Goal: Task Accomplishment & Management: Manage account settings

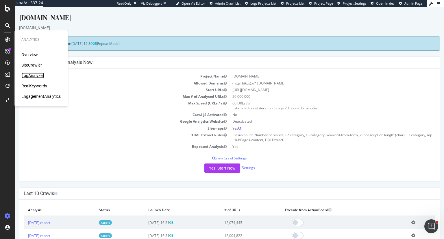
click at [24, 76] on div "LogAnalyzer" at bounding box center [32, 76] width 23 height 6
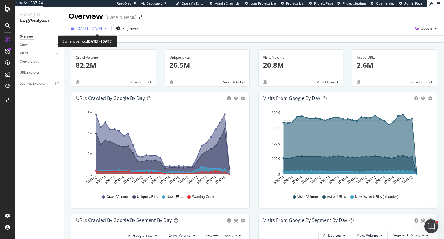
click at [91, 26] on span "[DATE] - [DATE]" at bounding box center [89, 28] width 25 height 5
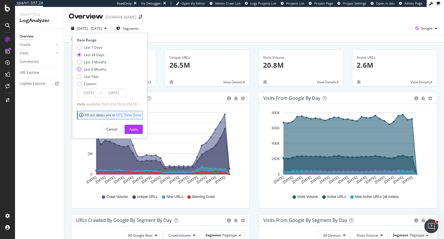
click at [101, 68] on div "Last 6 Months" at bounding box center [95, 69] width 23 height 5
type input "[DATE]"
click at [138, 128] on div "Apply" at bounding box center [133, 129] width 9 height 5
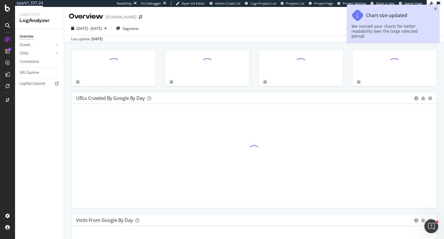
drag, startPoint x: 141, startPoint y: 163, endPoint x: 141, endPoint y: 171, distance: 9.0
click at [141, 170] on div at bounding box center [254, 150] width 356 height 85
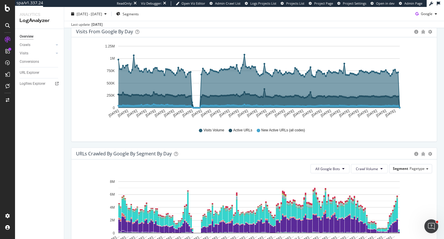
scroll to position [202, 0]
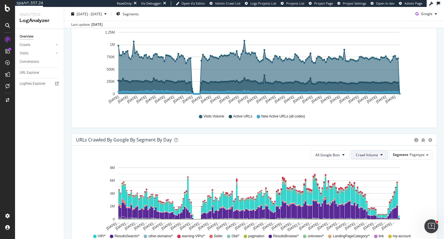
click at [381, 154] on icon at bounding box center [382, 154] width 2 height 3
click at [366, 178] on span "Unique URLs" at bounding box center [363, 176] width 23 height 5
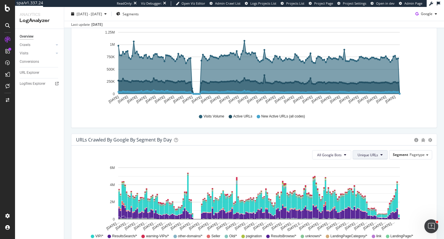
click at [368, 157] on span "Unique URLs" at bounding box center [368, 154] width 21 height 5
click at [368, 187] on span "New URLs" at bounding box center [365, 187] width 22 height 5
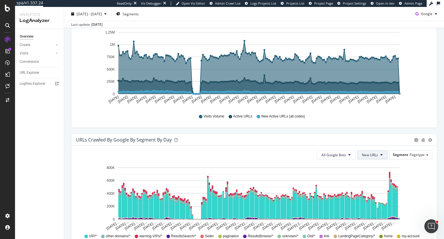
click at [375, 153] on button "New URLs" at bounding box center [372, 154] width 31 height 9
click at [372, 174] on span "Unique URLs" at bounding box center [369, 176] width 22 height 5
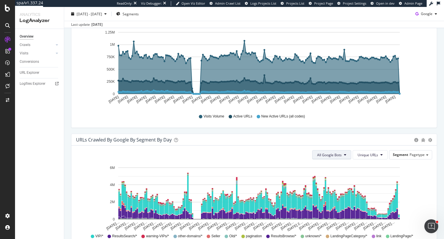
click at [339, 156] on button "All Google Bots" at bounding box center [331, 154] width 39 height 9
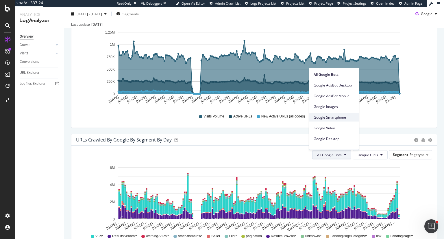
click at [343, 119] on span "Google Smartphone" at bounding box center [334, 117] width 41 height 5
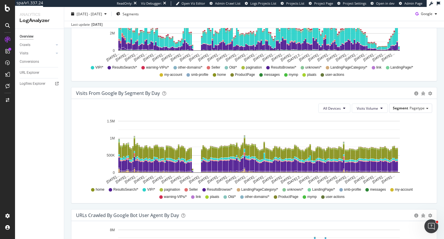
scroll to position [376, 0]
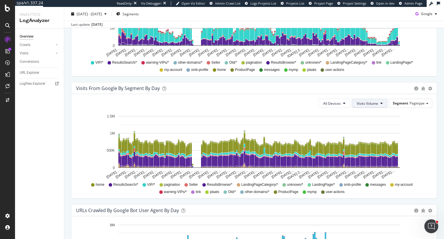
click at [381, 103] on icon at bounding box center [382, 102] width 2 height 3
click at [367, 123] on span "Active URLs" at bounding box center [375, 125] width 44 height 5
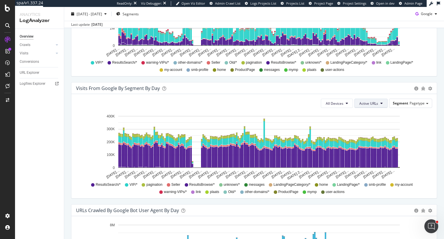
click at [372, 103] on span "Active URLs" at bounding box center [368, 103] width 19 height 5
click at [368, 115] on span "Visits Volume" at bounding box center [378, 114] width 44 height 5
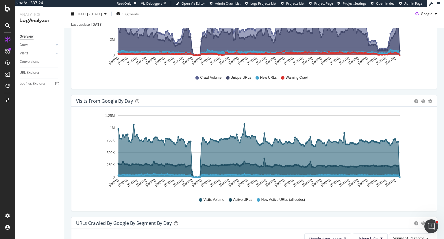
scroll to position [116, 0]
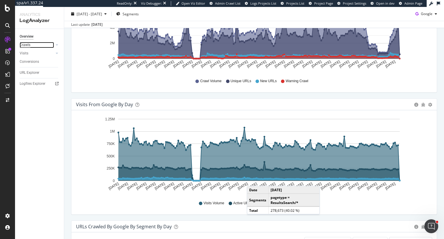
click at [23, 43] on div "Crawls" at bounding box center [25, 45] width 11 height 6
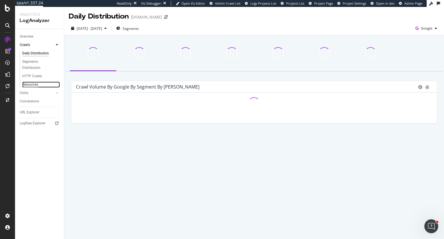
click at [32, 84] on div "Resources" at bounding box center [30, 85] width 16 height 6
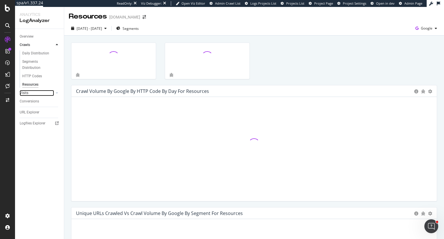
click at [30, 93] on link "Visits" at bounding box center [37, 93] width 34 height 6
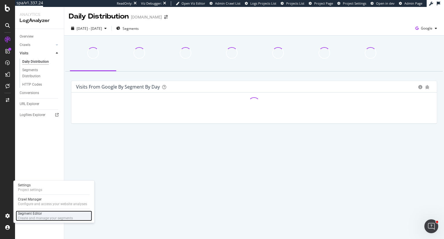
click at [29, 216] on div "Create and manage your segments" at bounding box center [45, 218] width 55 height 5
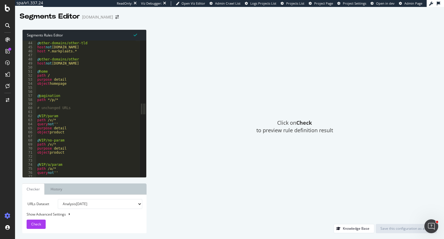
scroll to position [208, 0]
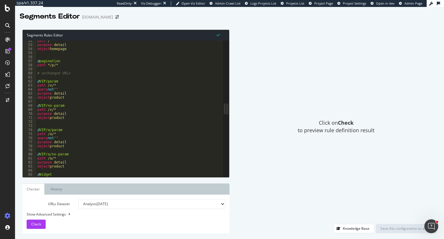
drag, startPoint x: 146, startPoint y: 109, endPoint x: 278, endPoint y: 117, distance: 132.1
click at [278, 117] on div "Segments Rules Editor 52 53 54 55 56 57 58 59 60 61 62 63 64 65 66 67 68 69 70 …" at bounding box center [229, 131] width 429 height 215
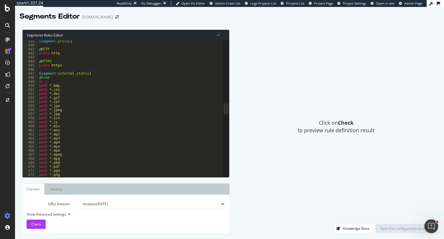
scroll to position [1740, 0]
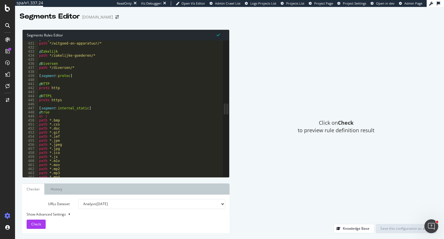
click at [85, 109] on div "@ Witgoed path */witgoed-en-apparatuur/* @ Zakelijk path */zakelijke-goederen/*…" at bounding box center [128, 109] width 181 height 145
type textarea "[segment:internal_static] @true"
